Goal: Contribute content

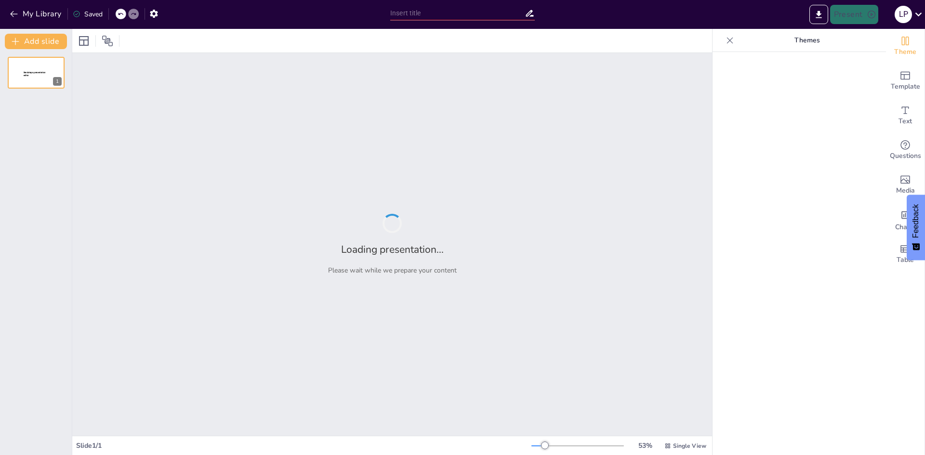
type input "Imported Sosialisasi-Pengendalian-Gratifikasi-di-Lingkungan-Kementerian-Agama-K…"
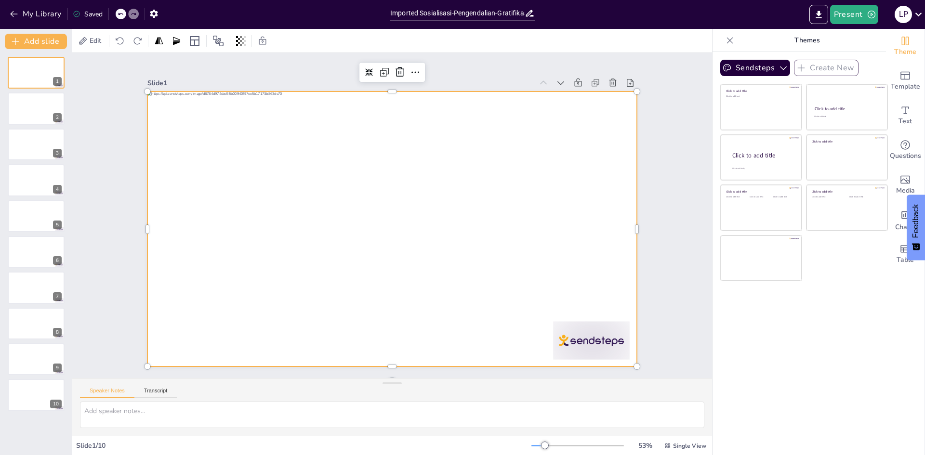
click at [596, 354] on div at bounding box center [390, 228] width 515 height 325
click at [7, 13] on button "My Library" at bounding box center [36, 13] width 58 height 15
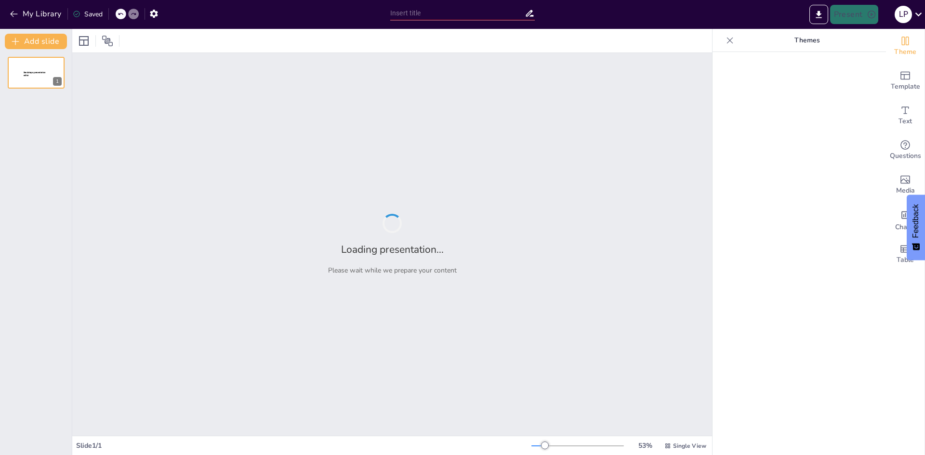
type input "OK"
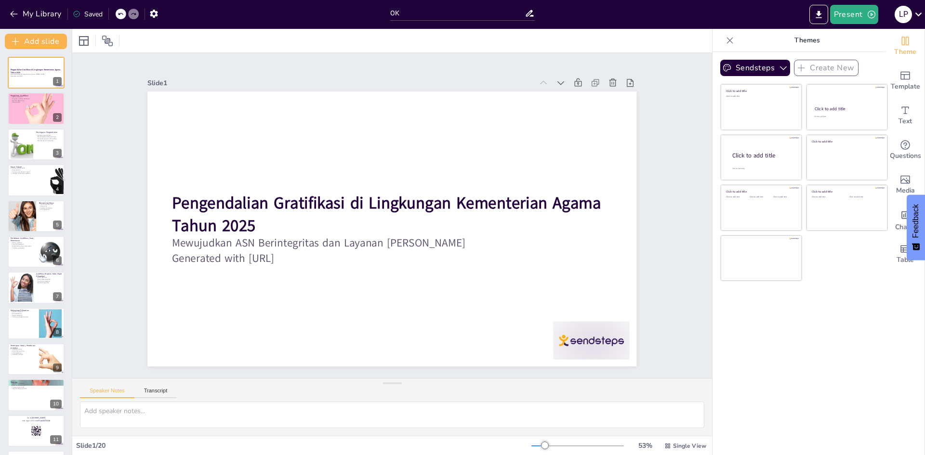
checkbox input "true"
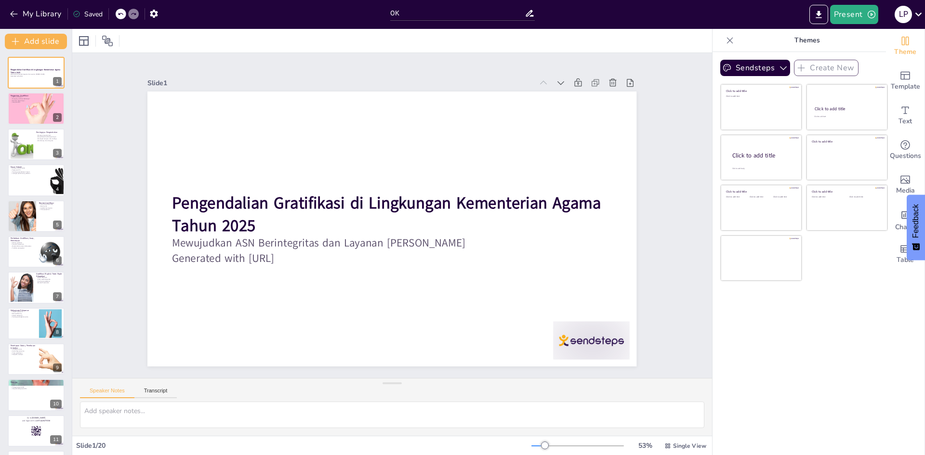
checkbox input "true"
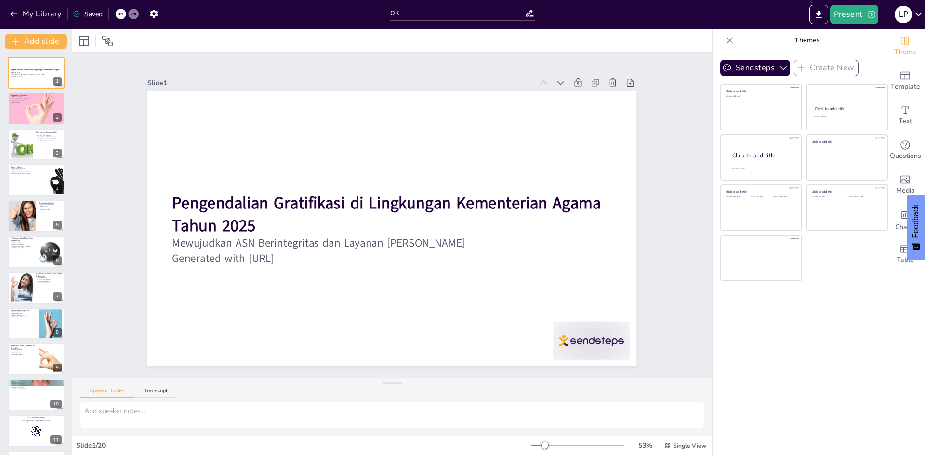
checkbox input "true"
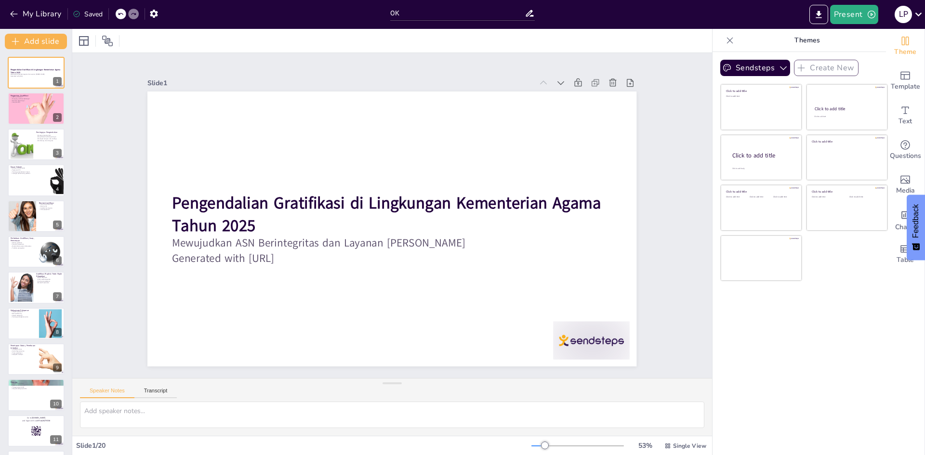
checkbox input "true"
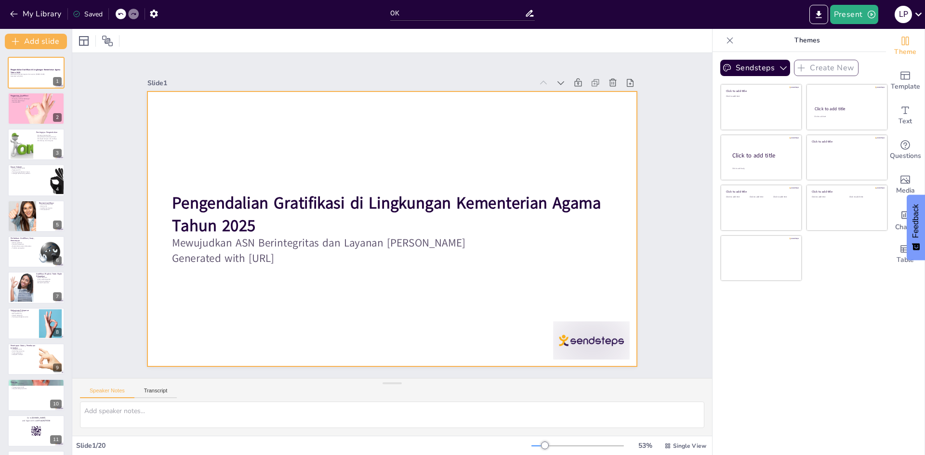
checkbox input "true"
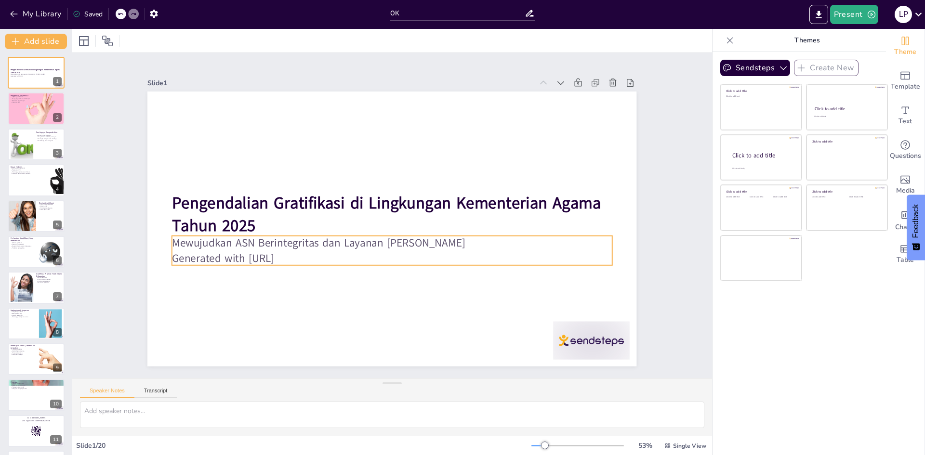
checkbox input "true"
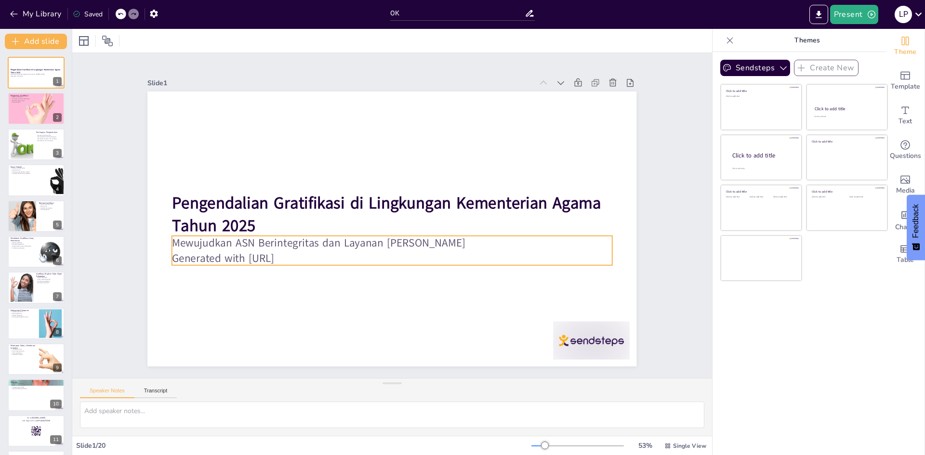
checkbox input "true"
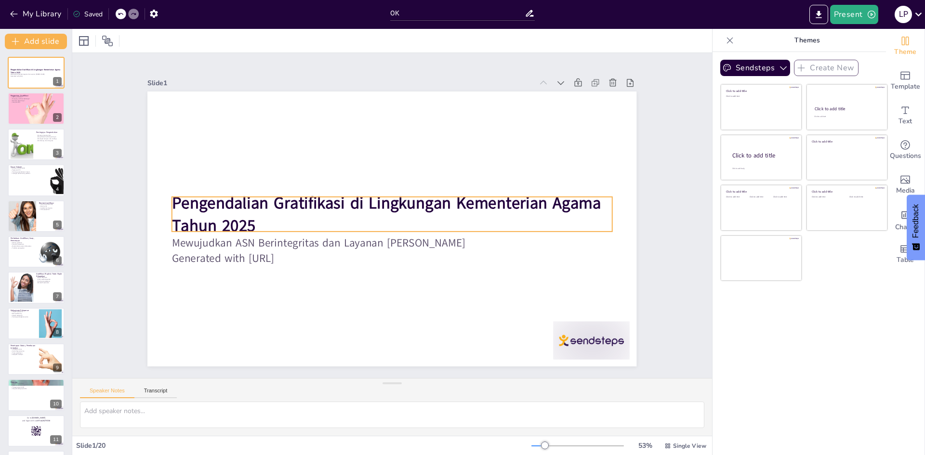
checkbox input "true"
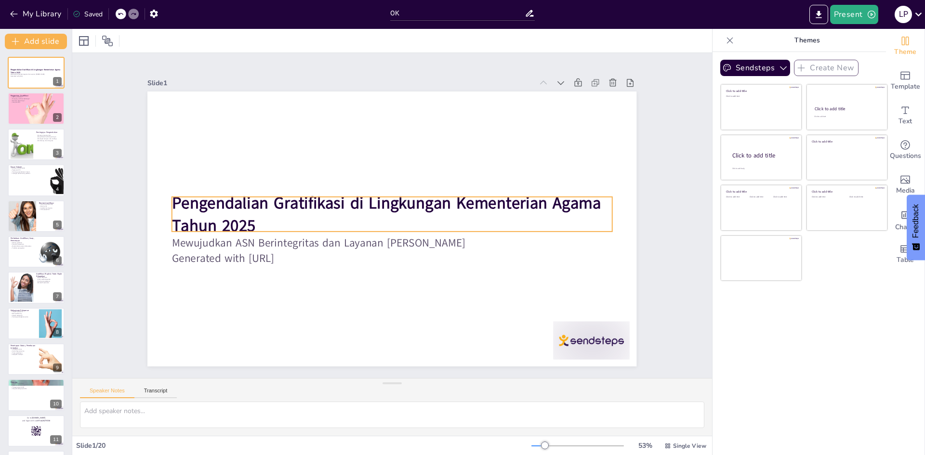
checkbox input "true"
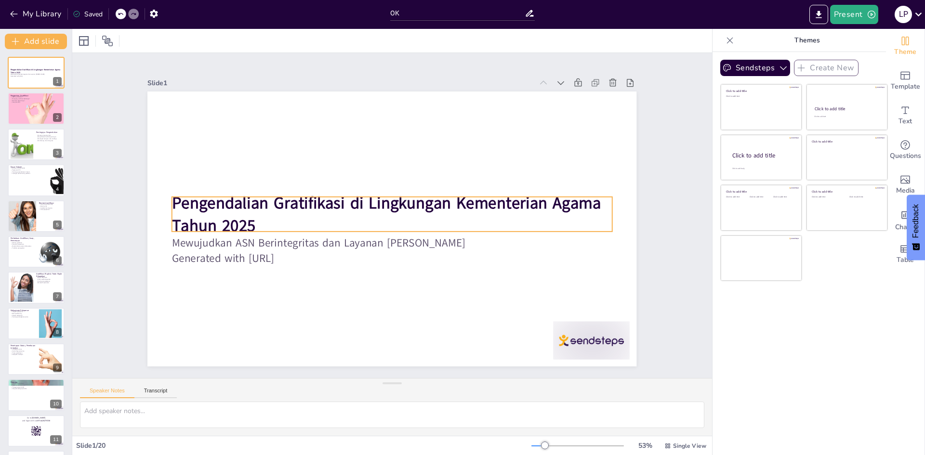
checkbox input "true"
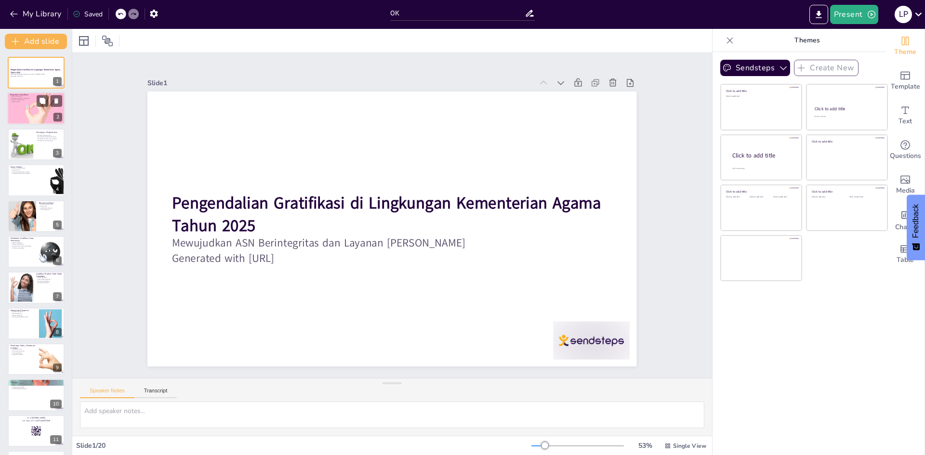
checkbox input "true"
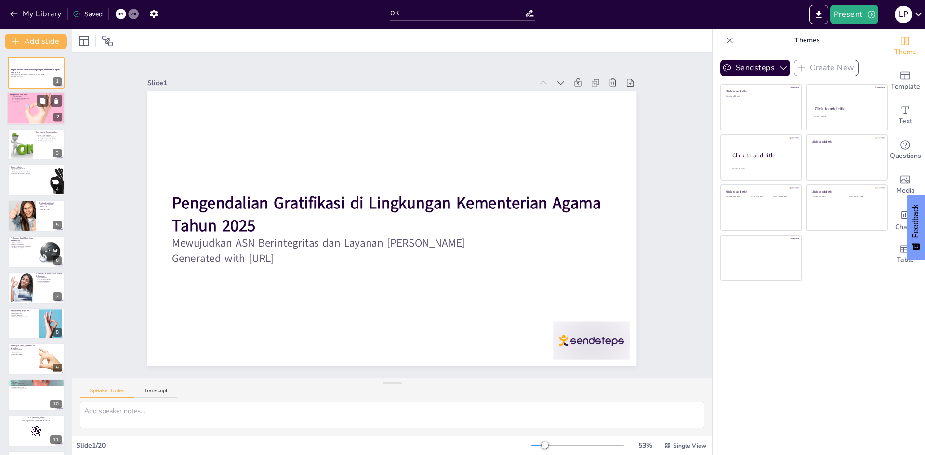
click at [49, 108] on div at bounding box center [36, 109] width 58 height 44
checkbox input "true"
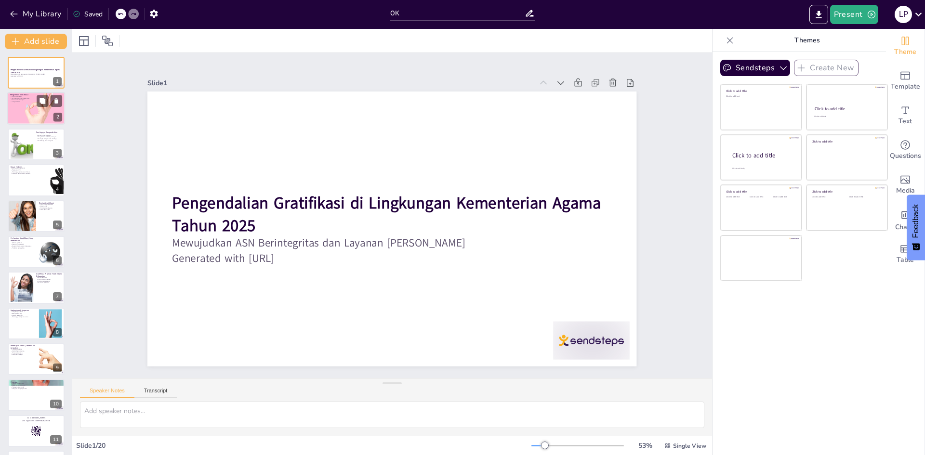
checkbox input "true"
type textarea "Definisi gratifikasi mencakup berbagai bentuk pemberian yang dapat mempengaruhi…"
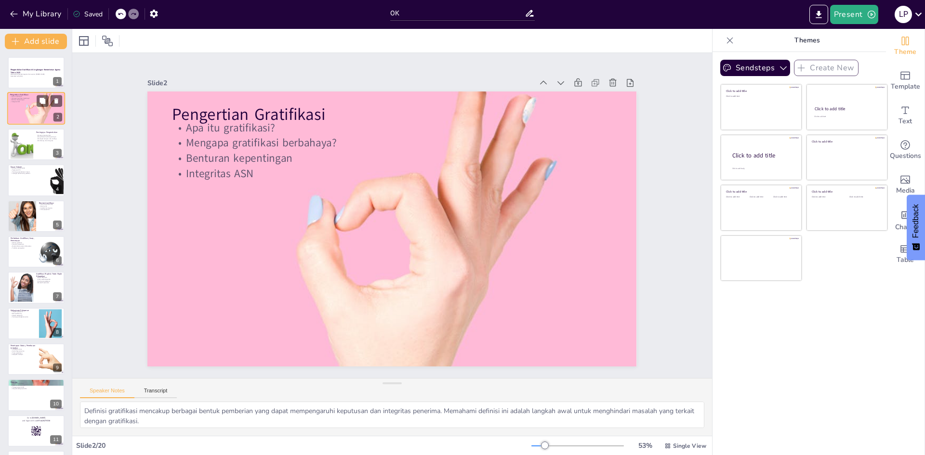
checkbox input "true"
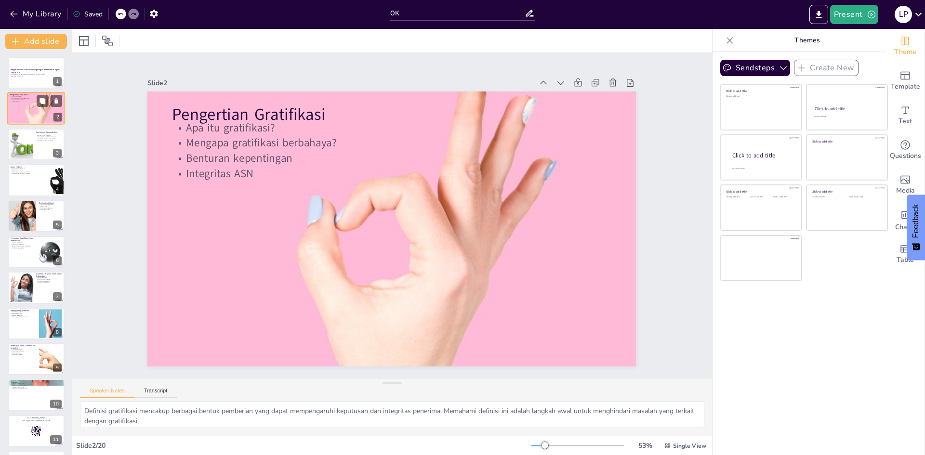
checkbox input "true"
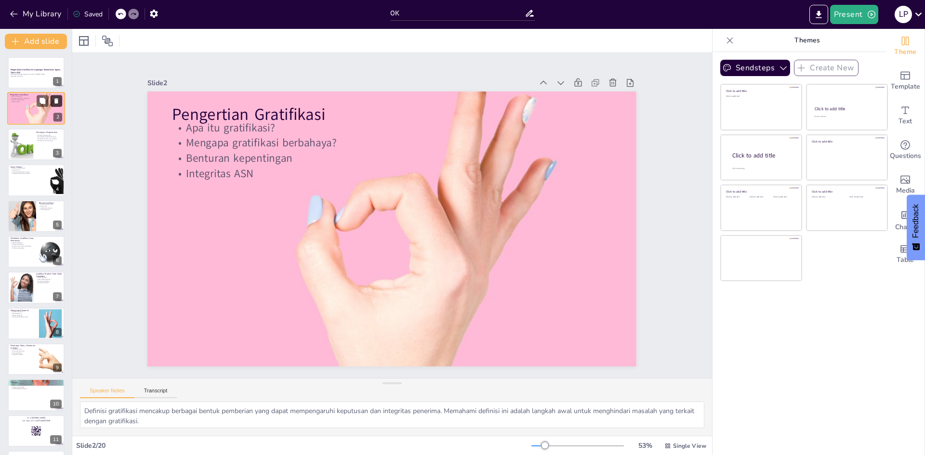
checkbox input "true"
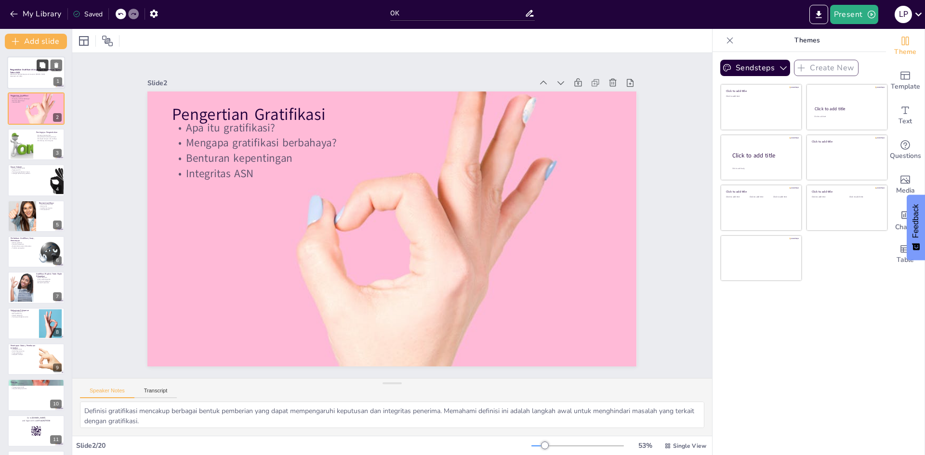
checkbox input "true"
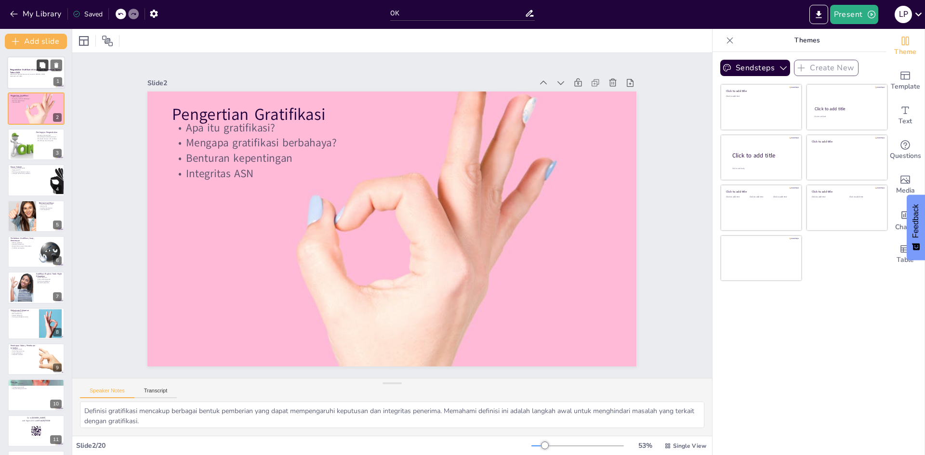
checkbox input "true"
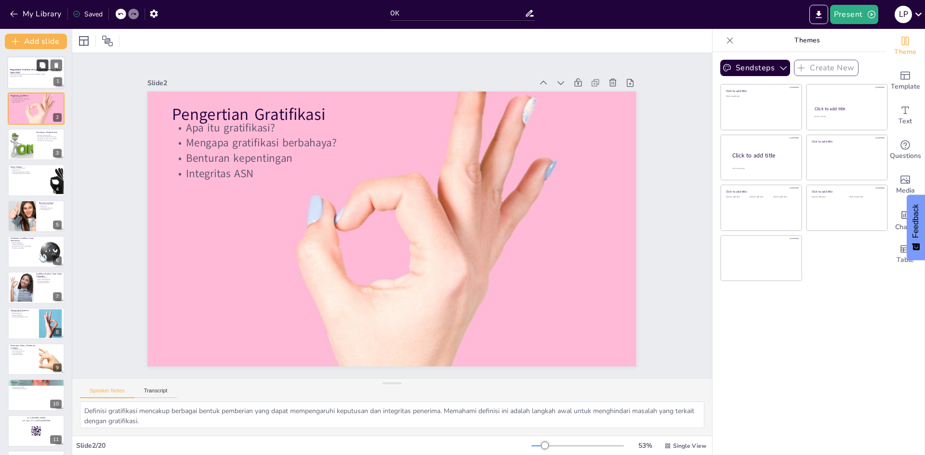
checkbox input "true"
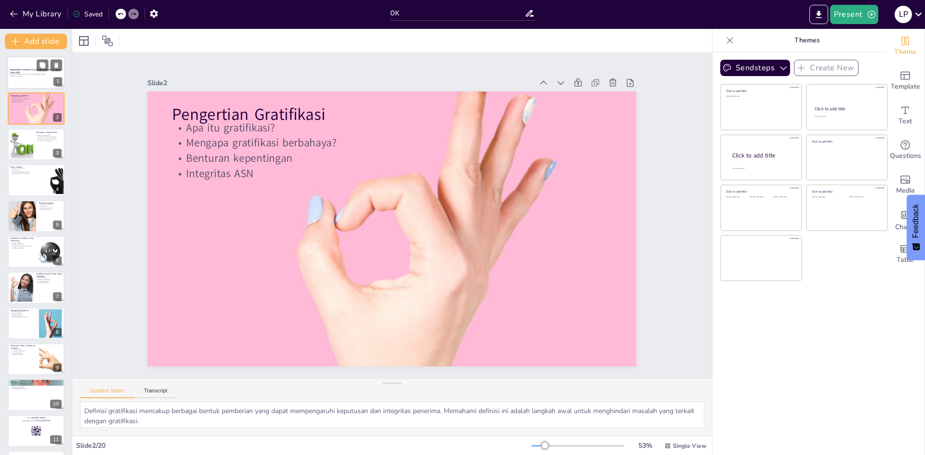
checkbox input "true"
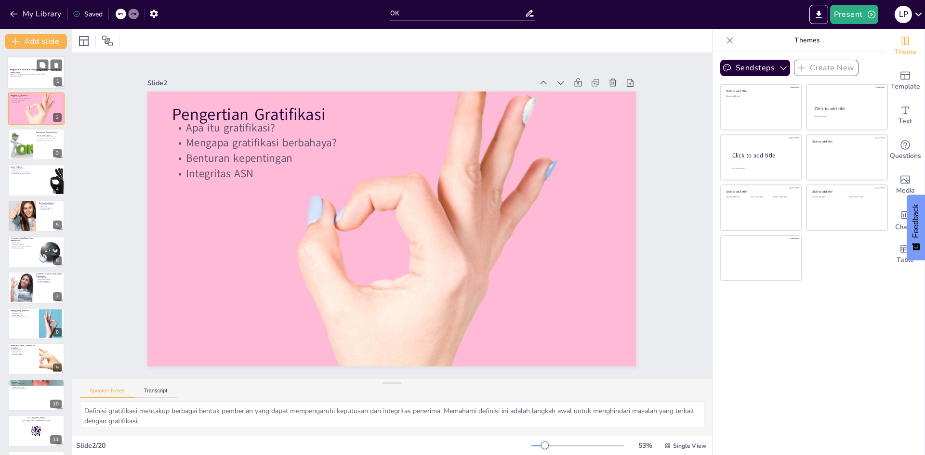
checkbox input "true"
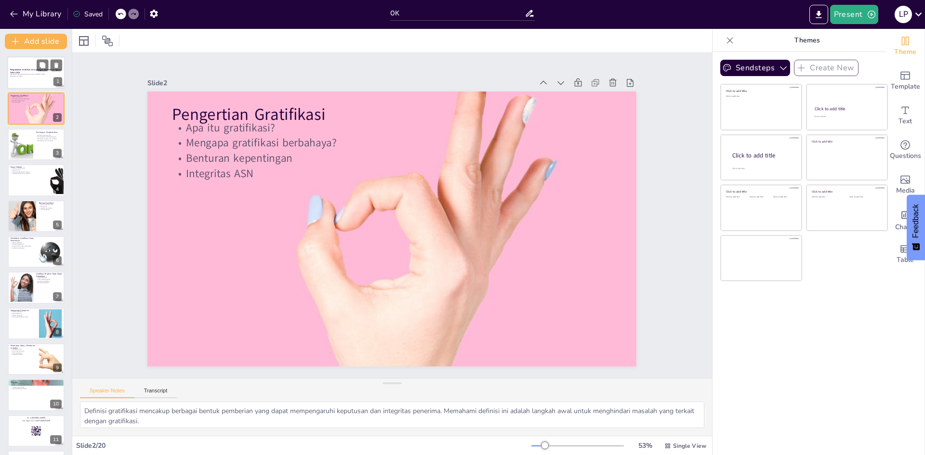
checkbox input "true"
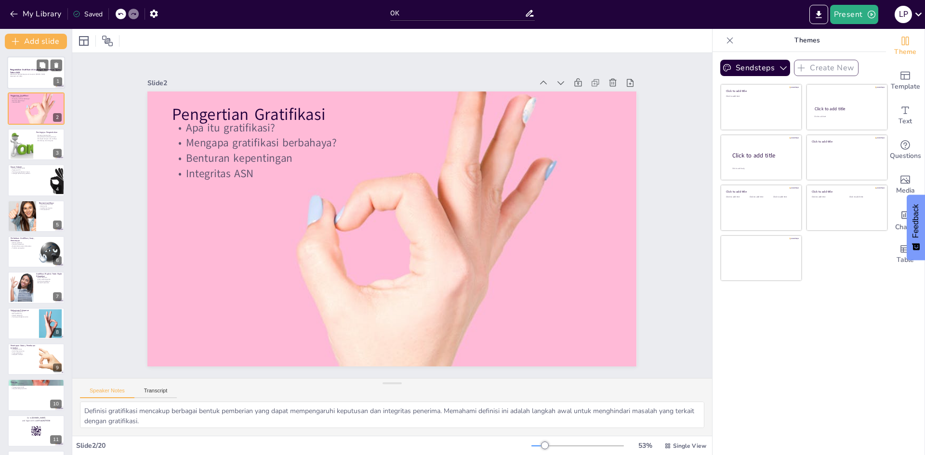
checkbox input "true"
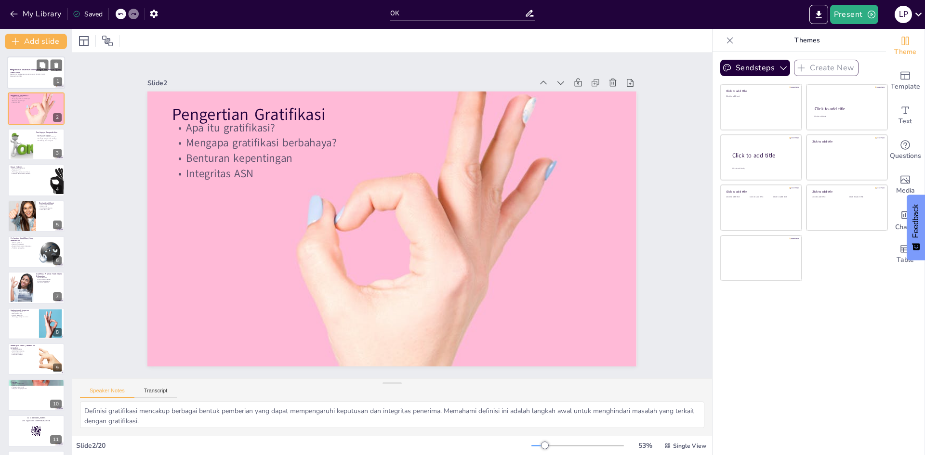
click at [17, 74] on p "Mewujudkan ASN Berintegritas dan Layanan [PERSON_NAME]" at bounding box center [36, 75] width 52 height 2
checkbox input "true"
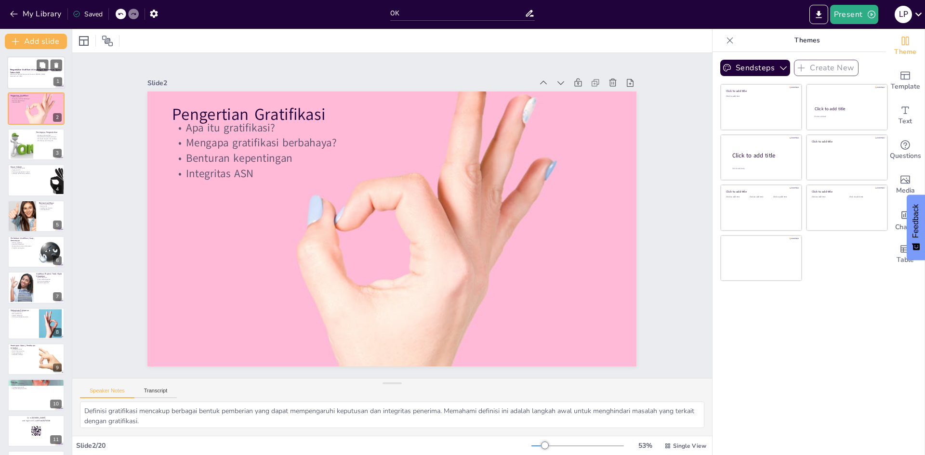
checkbox input "true"
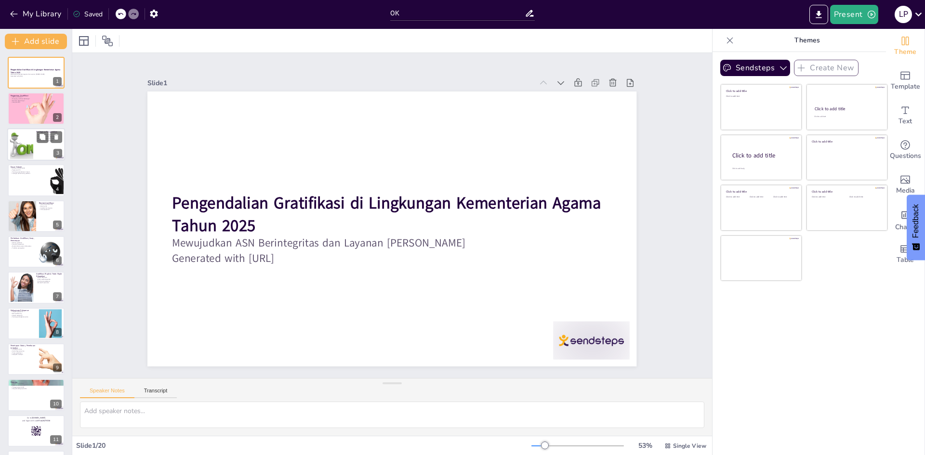
checkbox input "true"
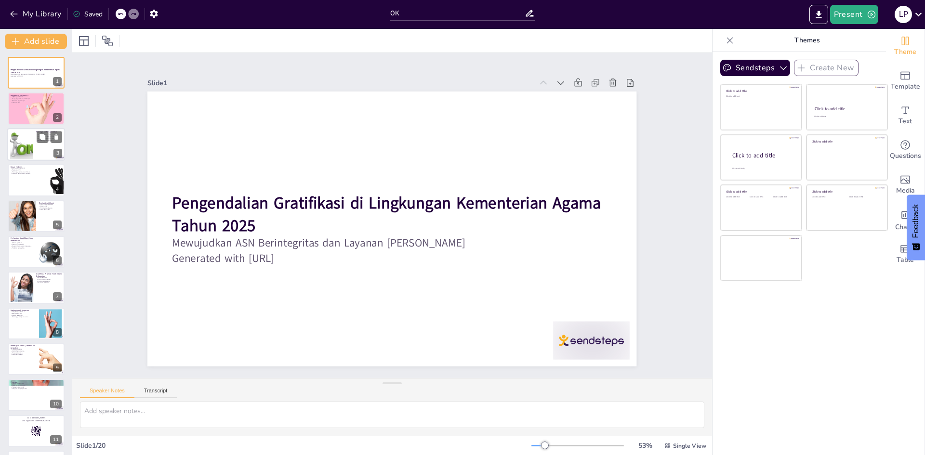
checkbox input "true"
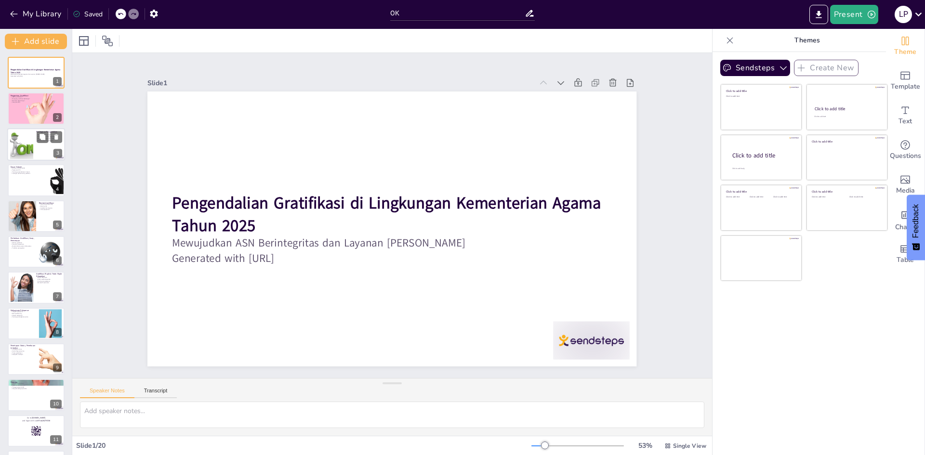
checkbox input "true"
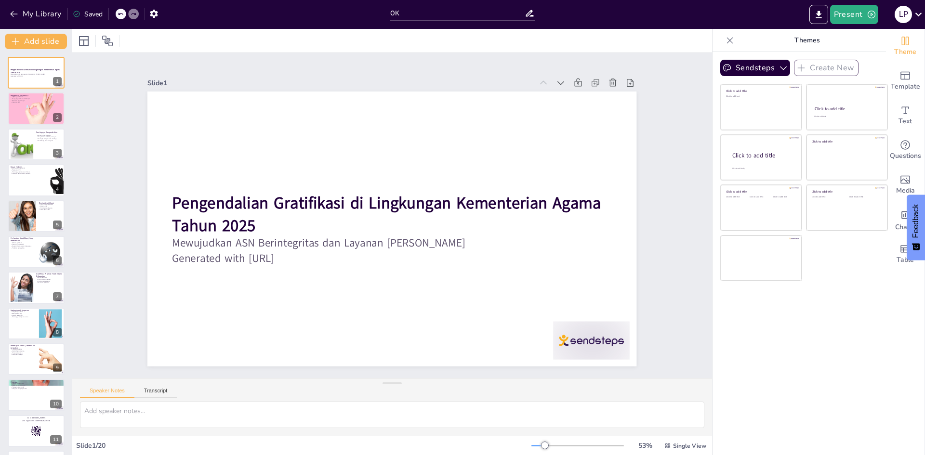
checkbox input "true"
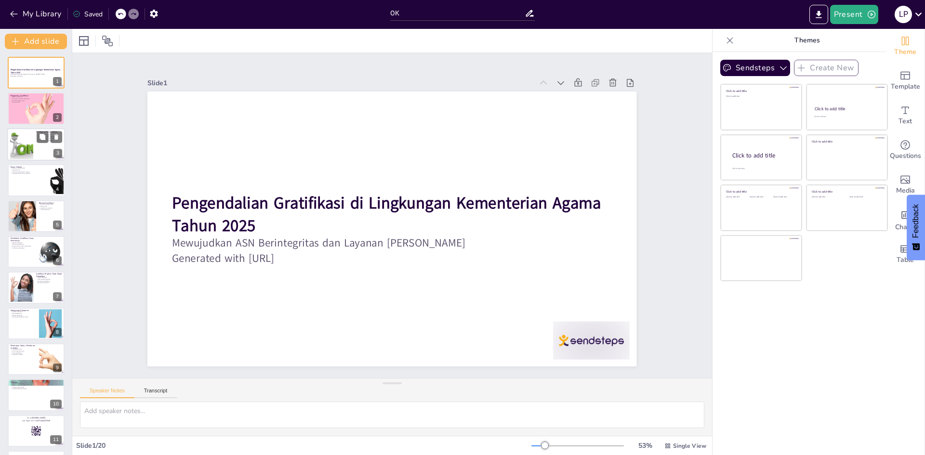
checkbox input "true"
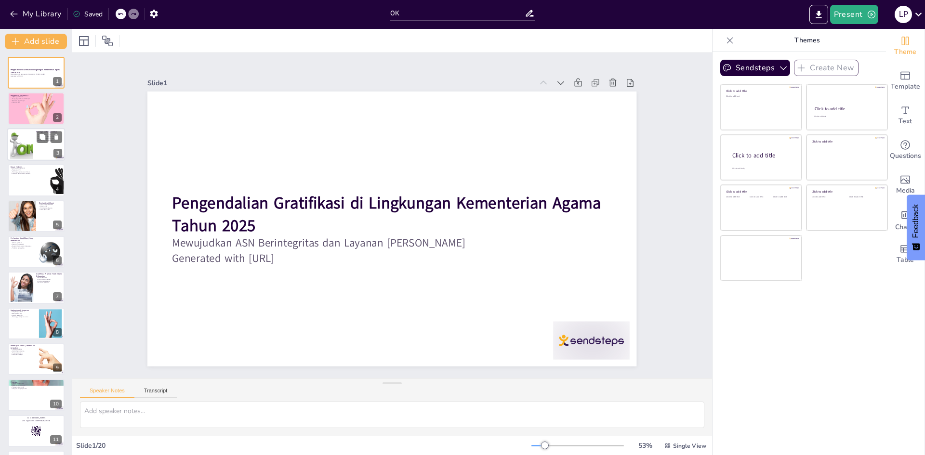
checkbox input "true"
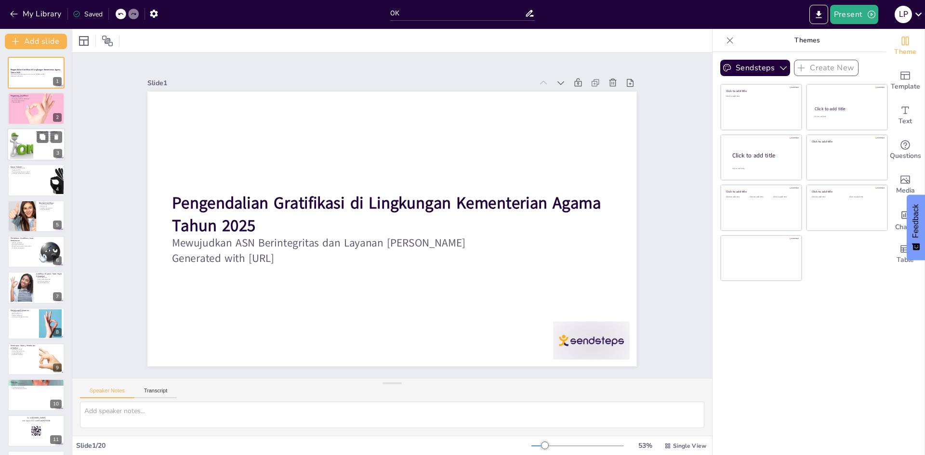
checkbox input "true"
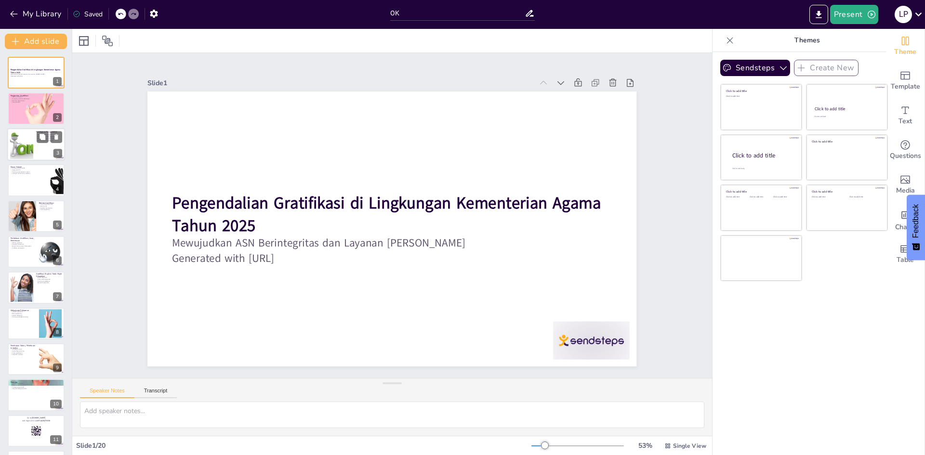
checkbox input "true"
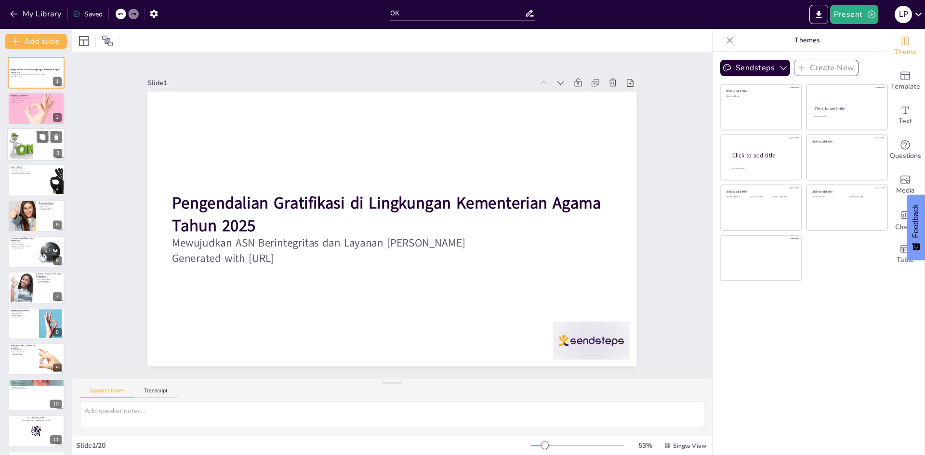
click at [33, 152] on div at bounding box center [36, 144] width 58 height 33
checkbox input "true"
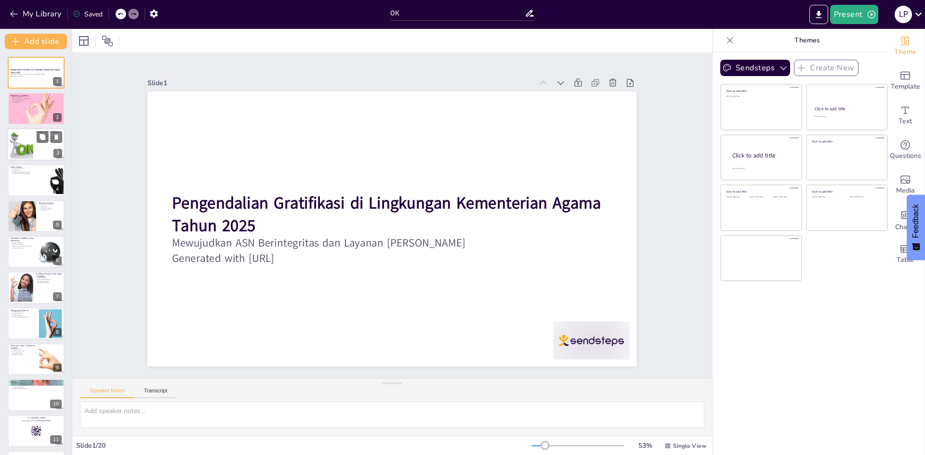
checkbox input "true"
type textarea "Menjaga integritas ASN adalah prioritas utama dalam pengendalian gratifikasi. A…"
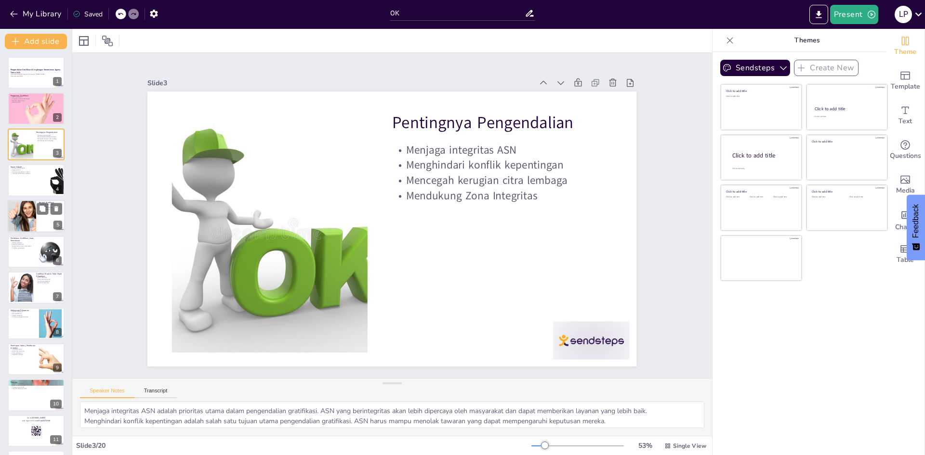
checkbox input "true"
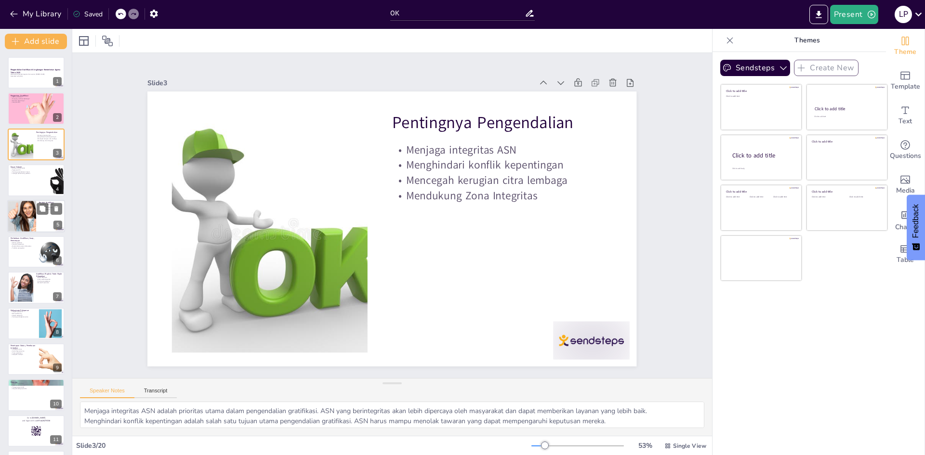
checkbox input "true"
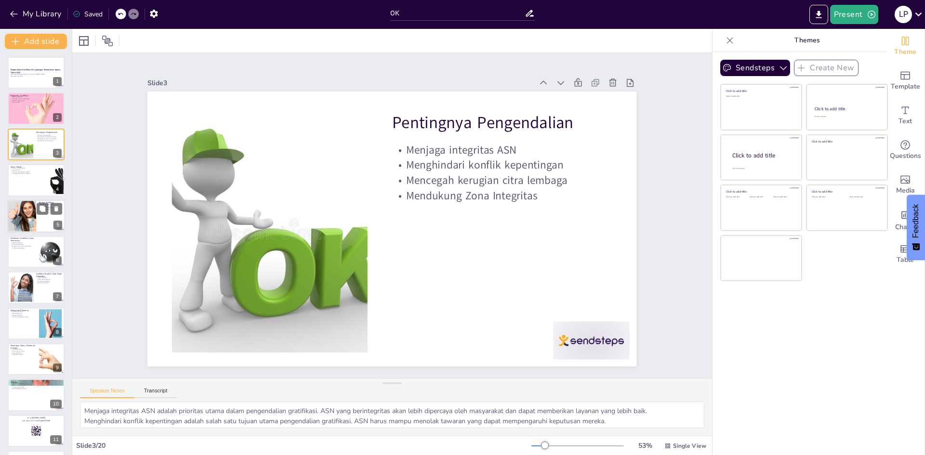
checkbox input "true"
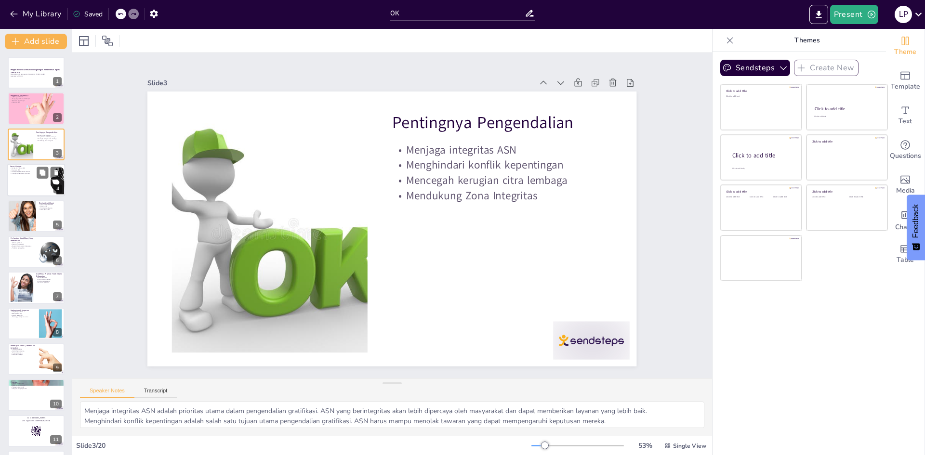
checkbox input "true"
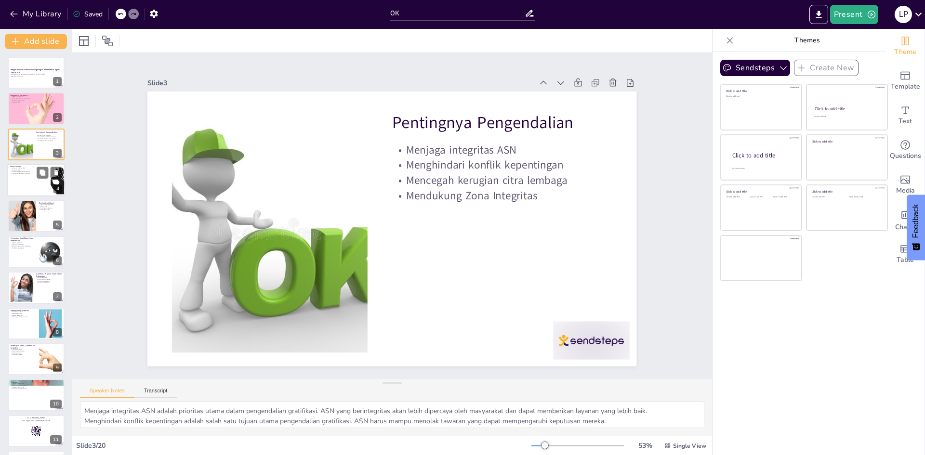
click at [27, 179] on div at bounding box center [36, 180] width 58 height 33
checkbox input "true"
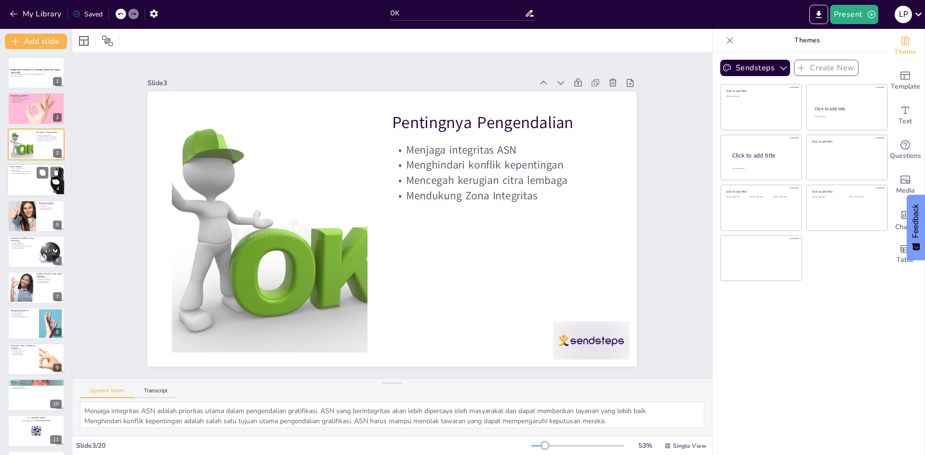
checkbox input "true"
type textarea "UU No. 31 Tahun 1999 adalah salah satu dasar hukum yang mengatur tentang tindak…"
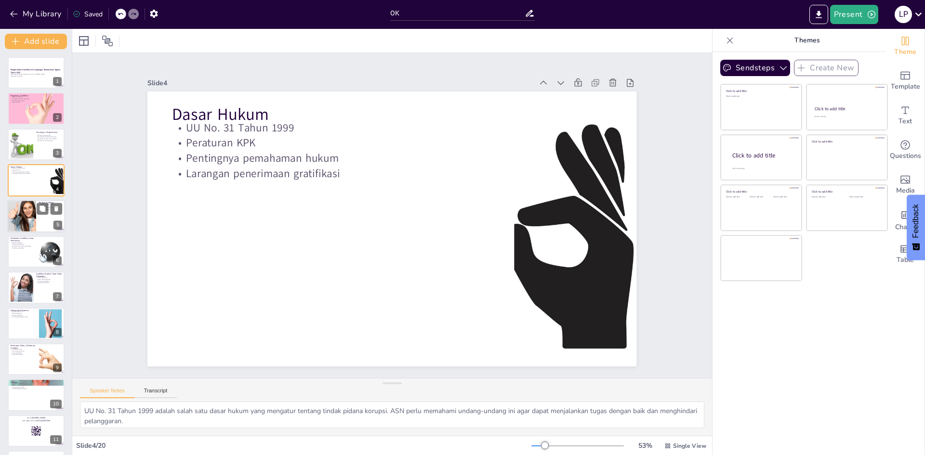
checkbox input "true"
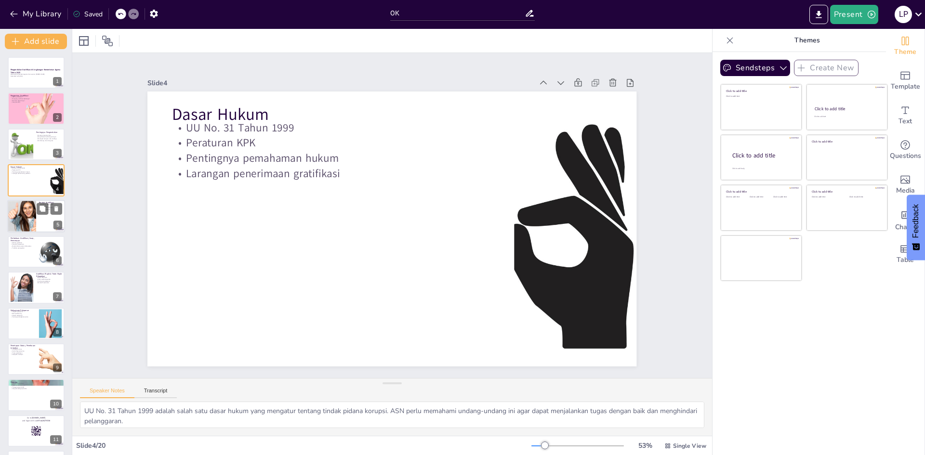
checkbox input "true"
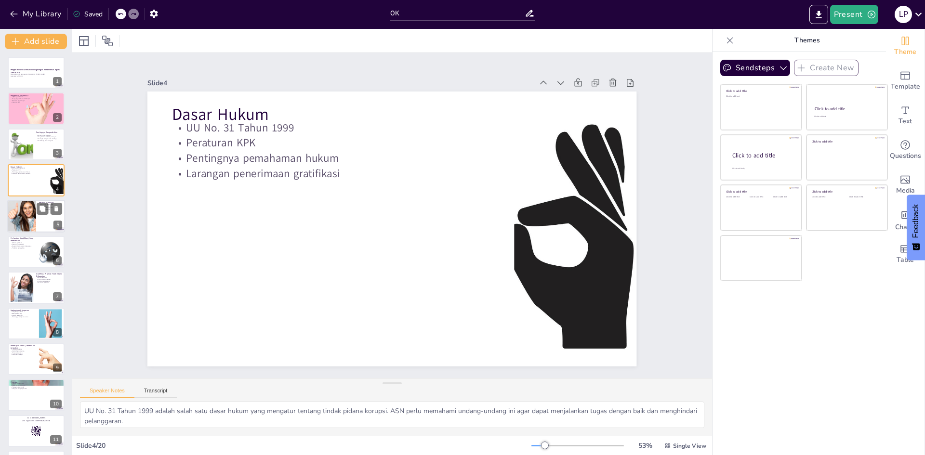
click at [29, 232] on div "Bentuk Gratifikasi Uang dan setara uang Barang fisik Fasilitas dan layanan Tike…" at bounding box center [36, 216] width 58 height 33
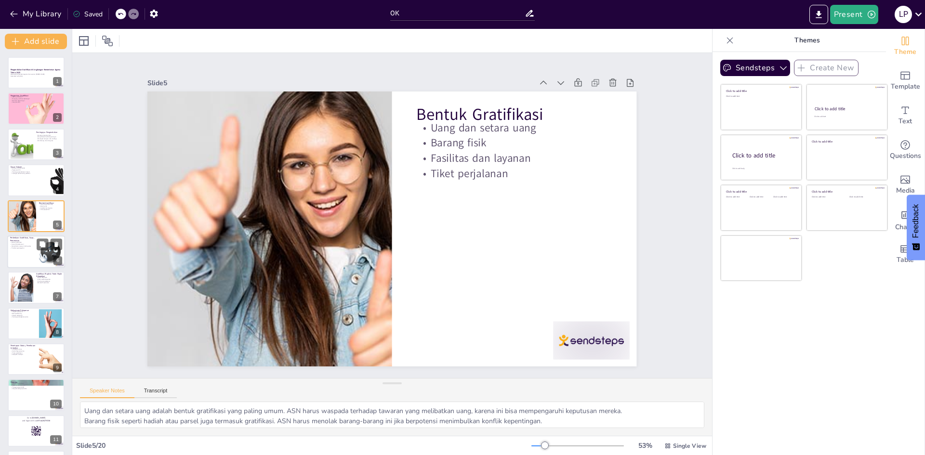
click at [31, 244] on p "Suap dan pemerasan" at bounding box center [23, 244] width 26 height 2
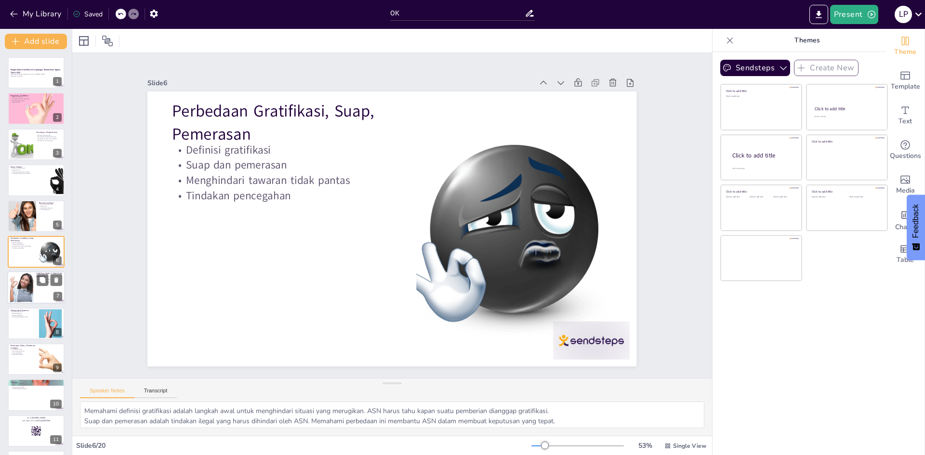
click at [24, 288] on div at bounding box center [22, 287] width 44 height 29
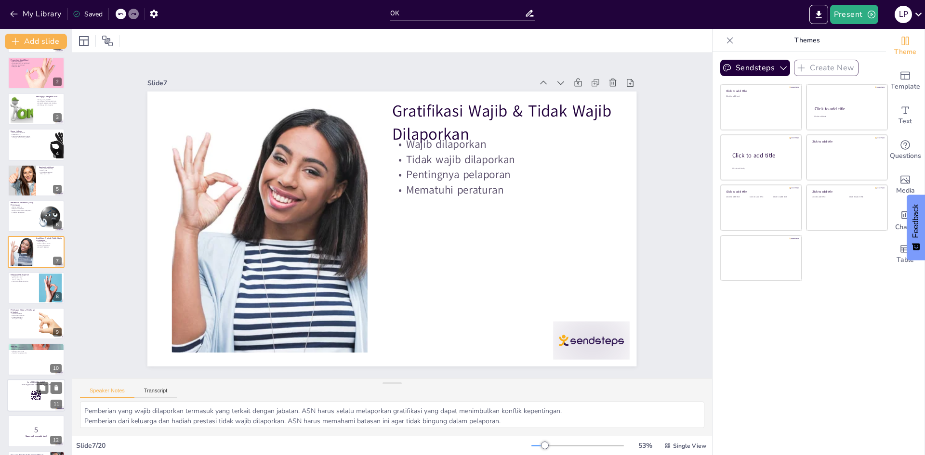
click at [26, 328] on div at bounding box center [36, 324] width 57 height 32
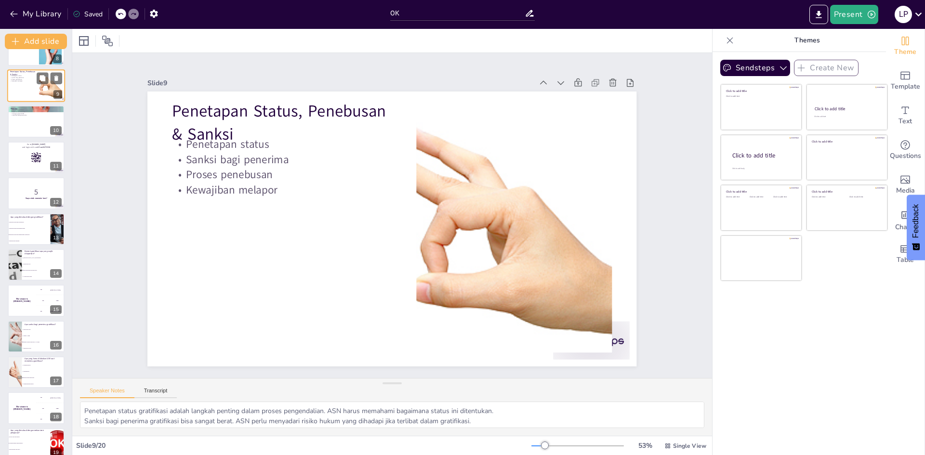
scroll to position [33, 0]
